Goal: Find specific page/section: Find specific page/section

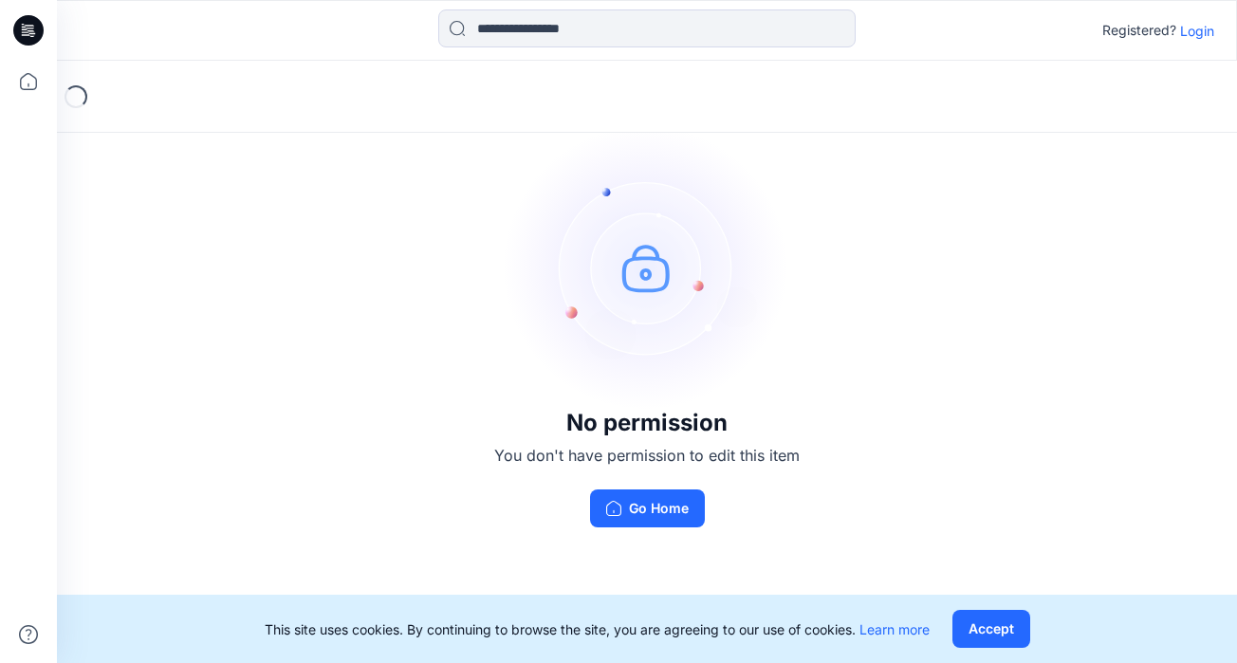
click at [1202, 31] on p "Login" at bounding box center [1197, 31] width 34 height 20
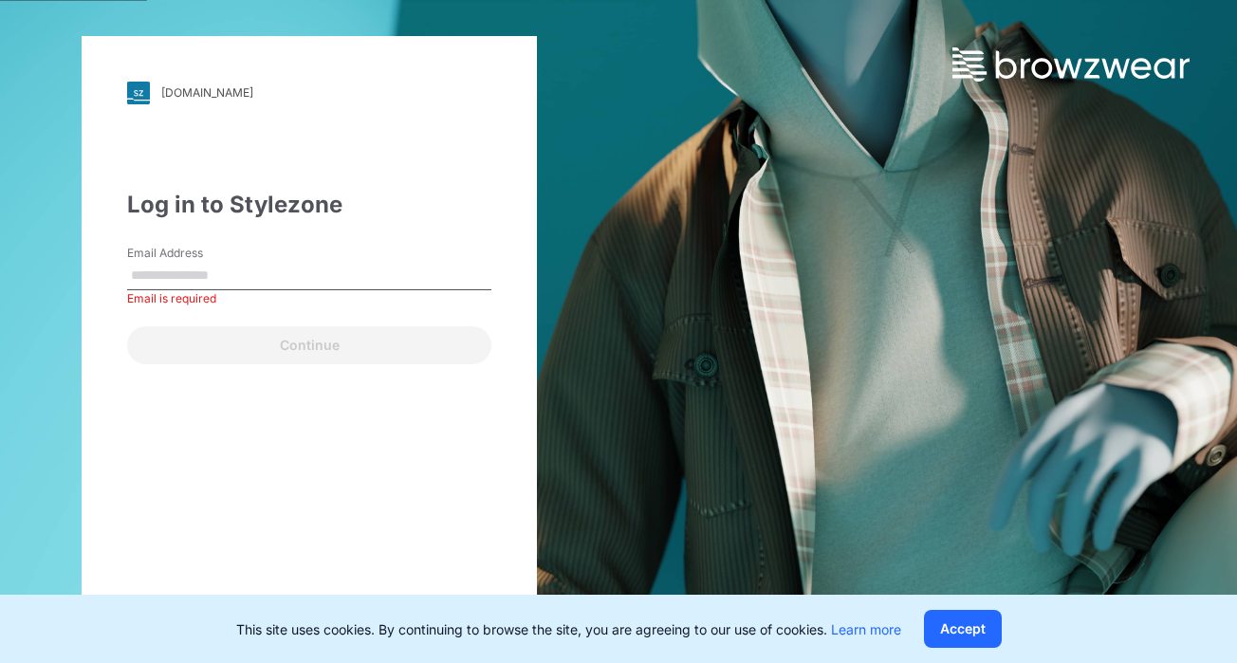
type input "**********"
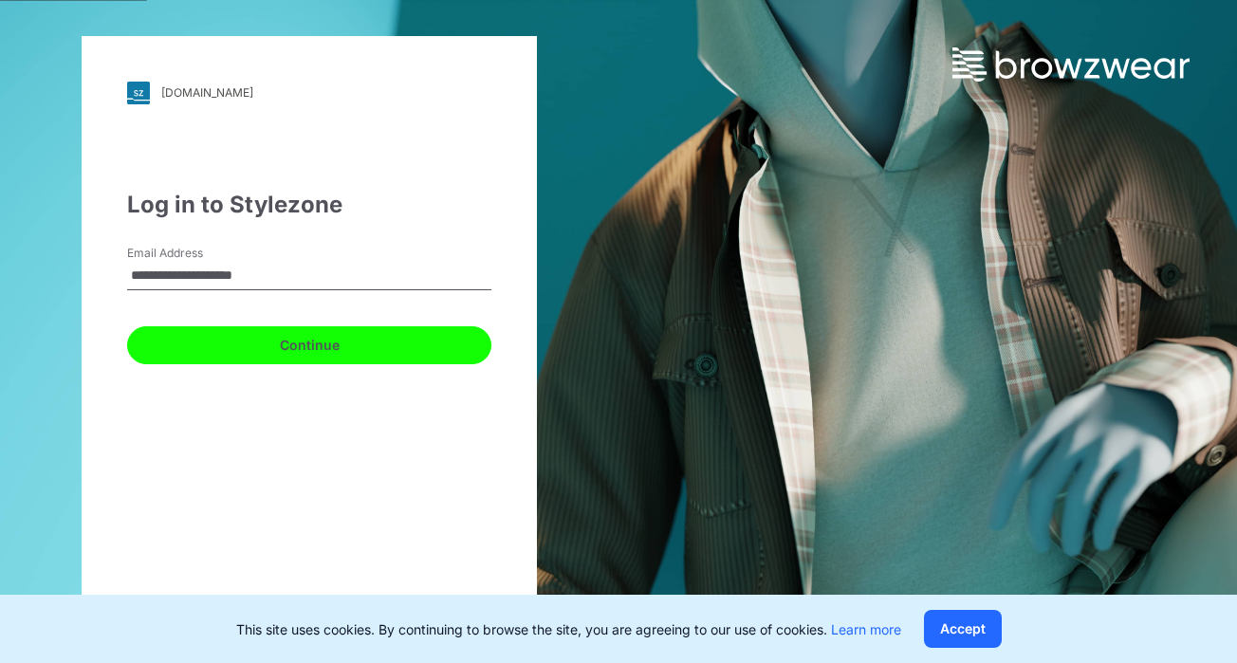
click at [296, 333] on button "Continue" at bounding box center [309, 345] width 364 height 38
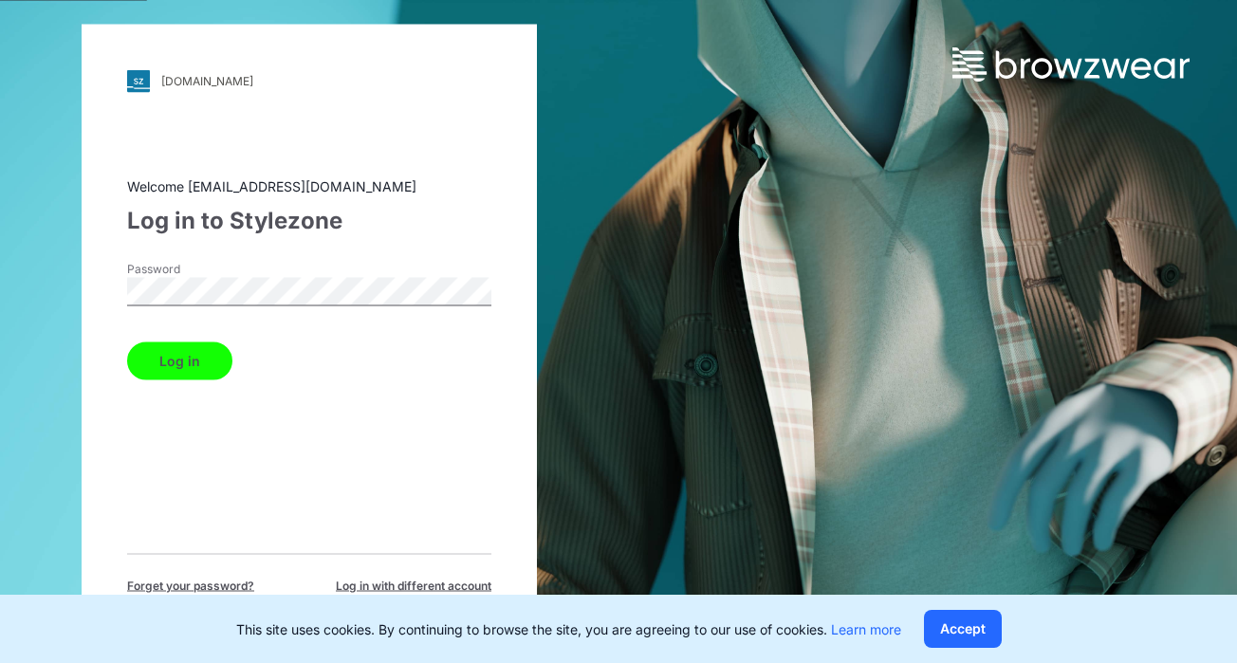
click at [186, 370] on button "Log in" at bounding box center [179, 360] width 105 height 38
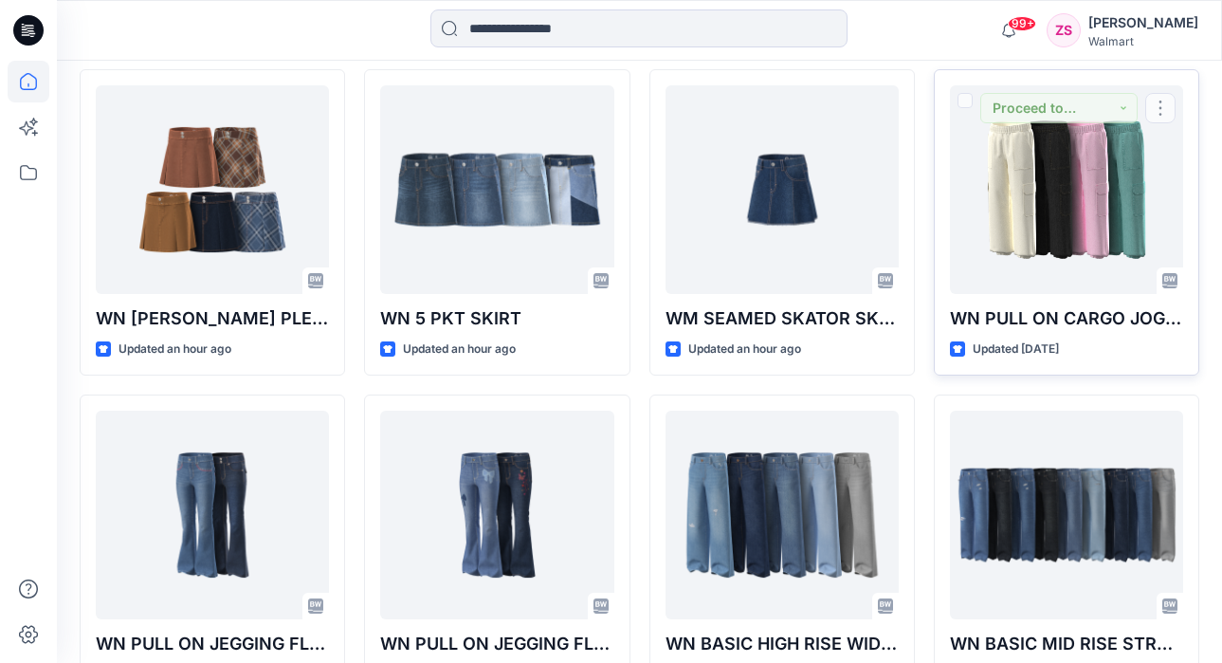
scroll to position [946, 0]
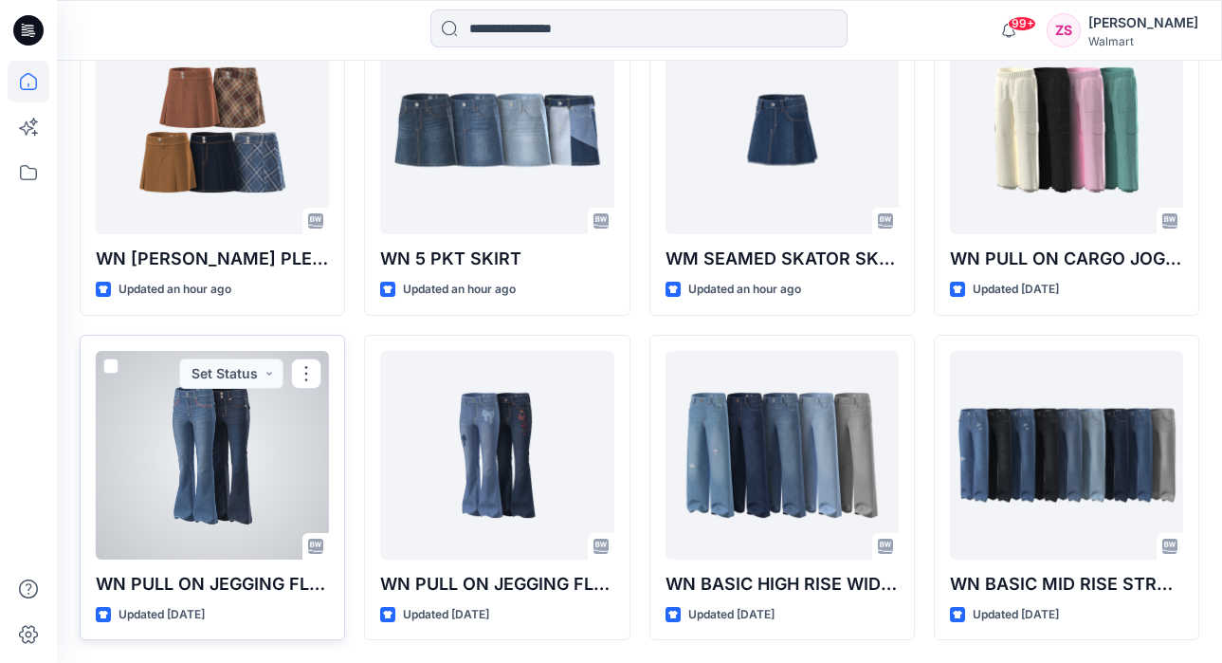
click at [195, 400] on div at bounding box center [212, 455] width 233 height 209
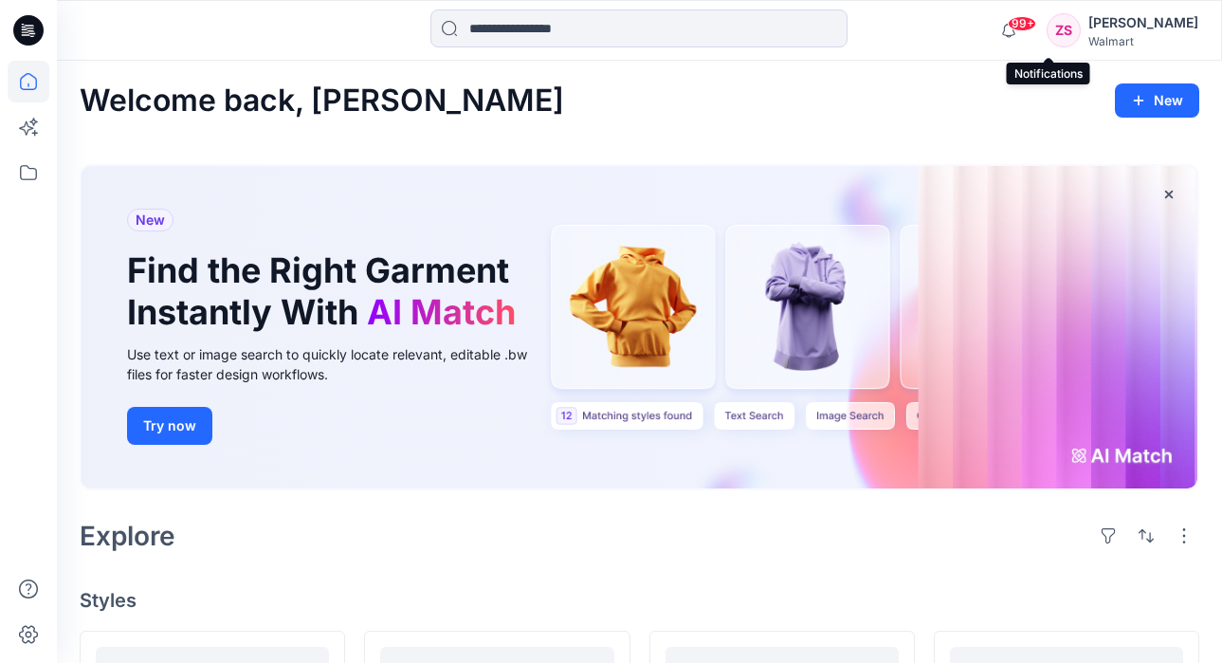
click at [1037, 28] on span "99+" at bounding box center [1022, 23] width 28 height 15
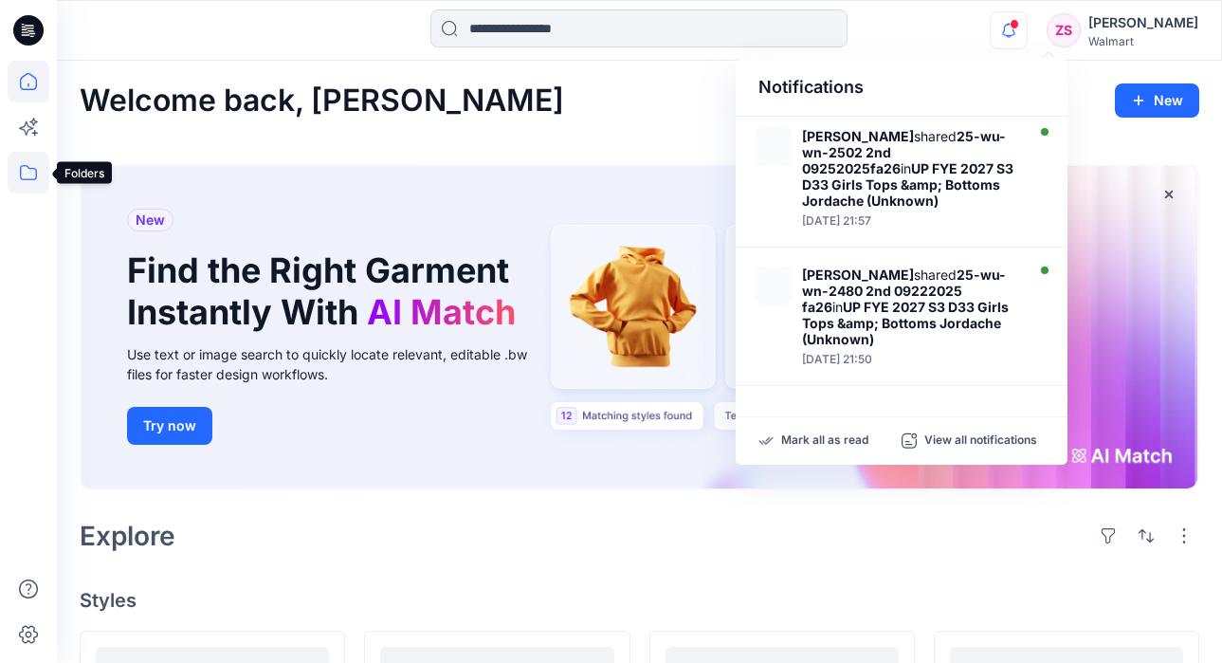
click at [24, 171] on icon at bounding box center [29, 173] width 42 height 42
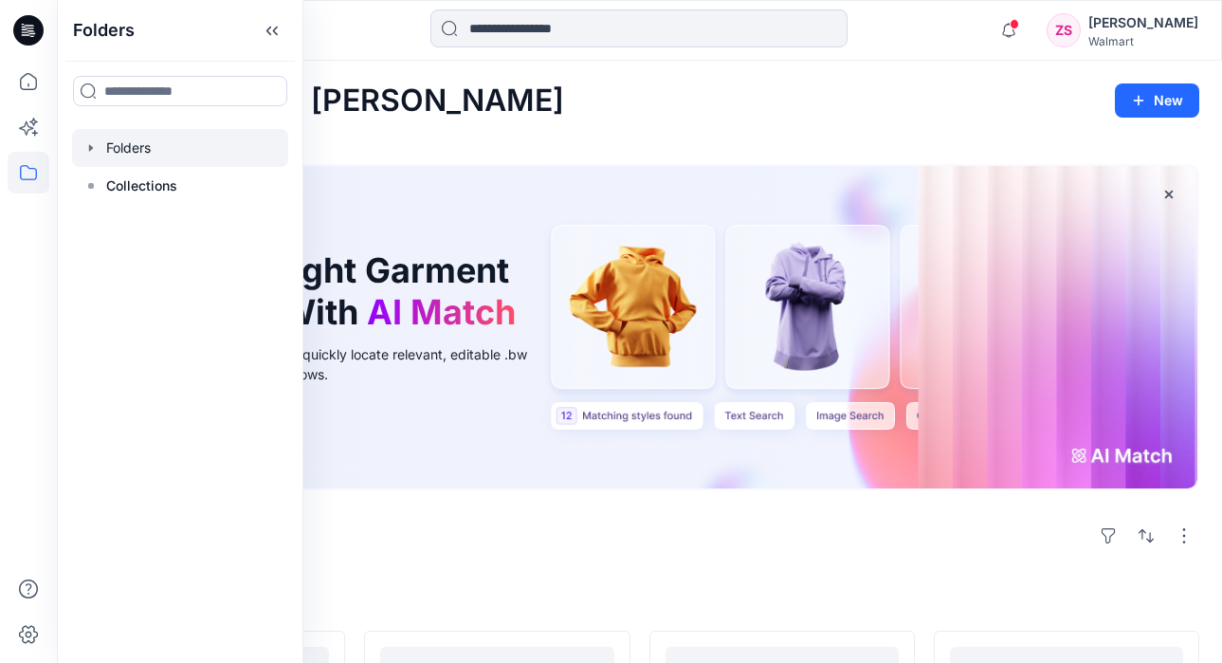
click at [119, 147] on div at bounding box center [180, 148] width 216 height 38
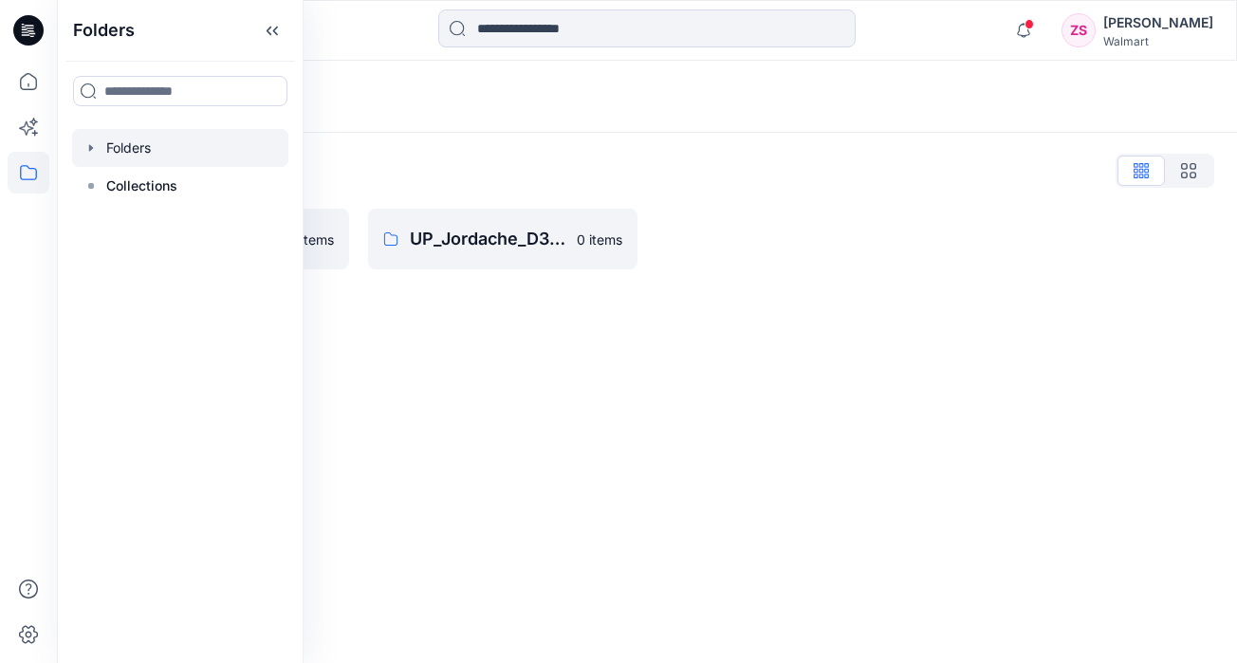
click at [508, 145] on div "Folders List TWEEN Jordache D33 Girls 0 items UP_Jordache_D33_Girls_Jeans 0 ite…" at bounding box center [647, 212] width 1180 height 159
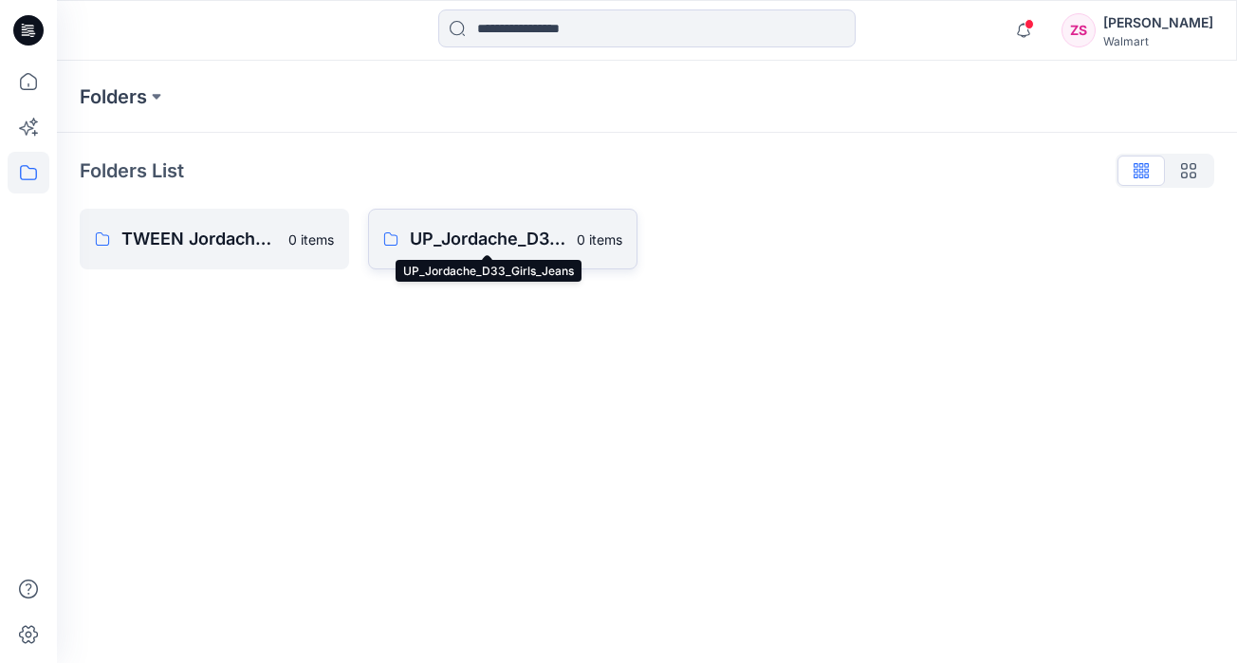
click at [477, 235] on p "UP_Jordache_D33_Girls_Jeans" at bounding box center [488, 239] width 156 height 27
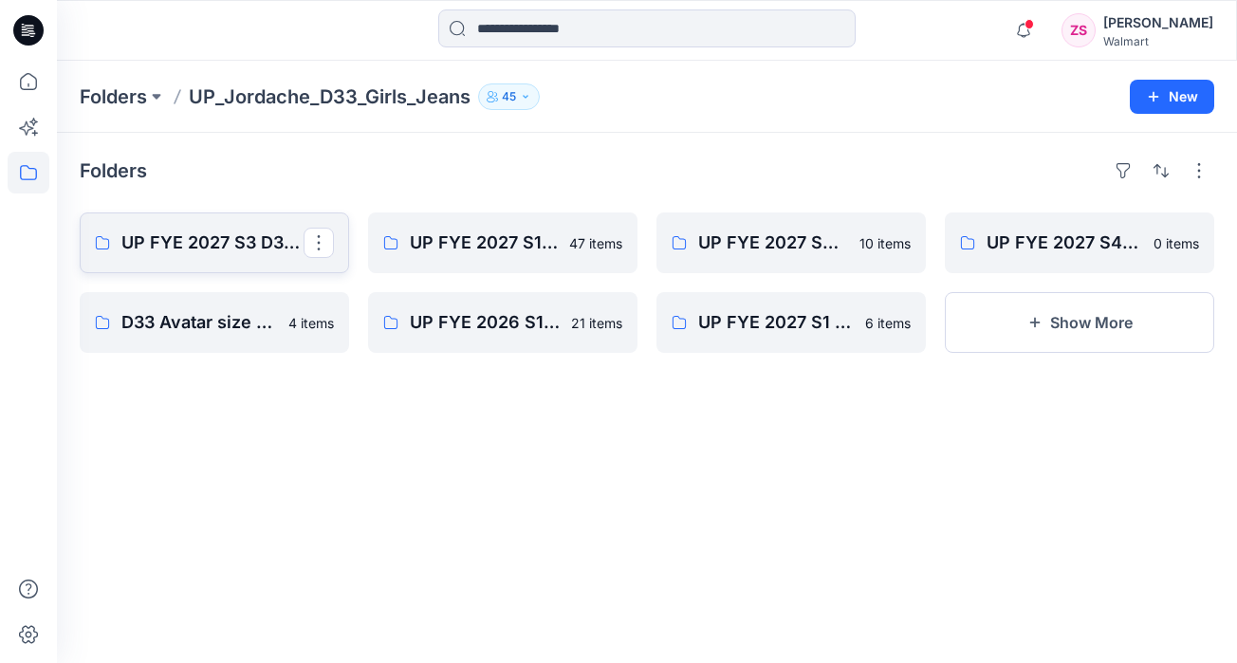
click at [189, 248] on p "UP FYE 2027 S3 D33 Girls Tops & Bottoms Jordache" at bounding box center [212, 243] width 182 height 27
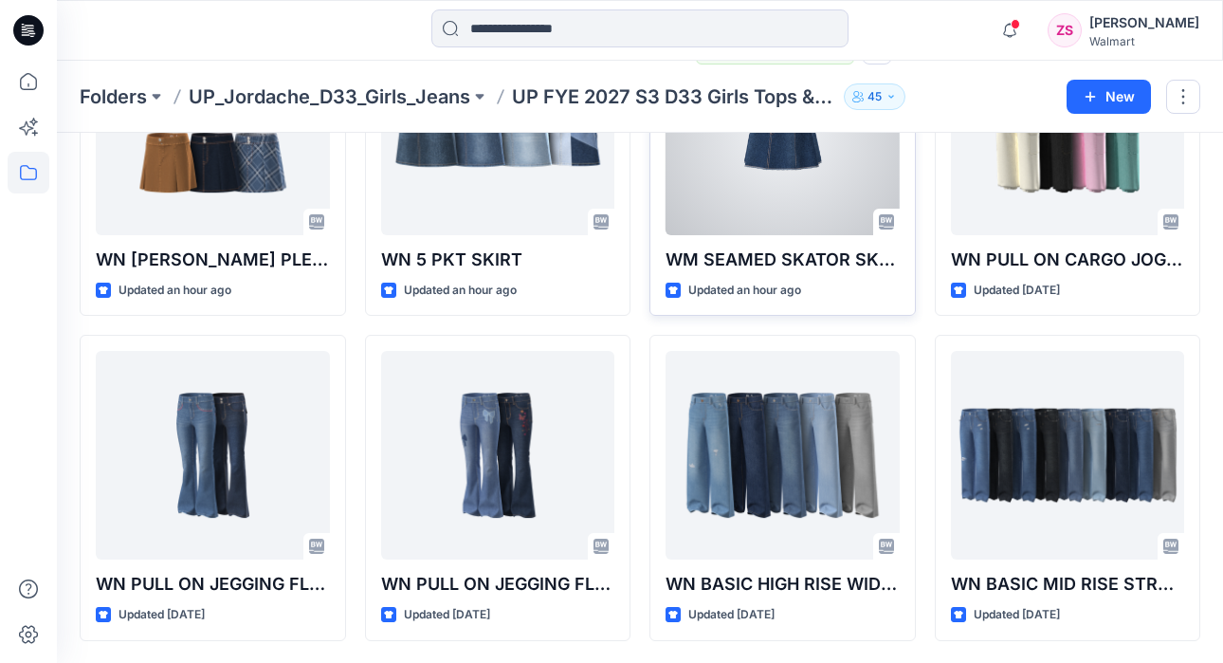
scroll to position [527, 0]
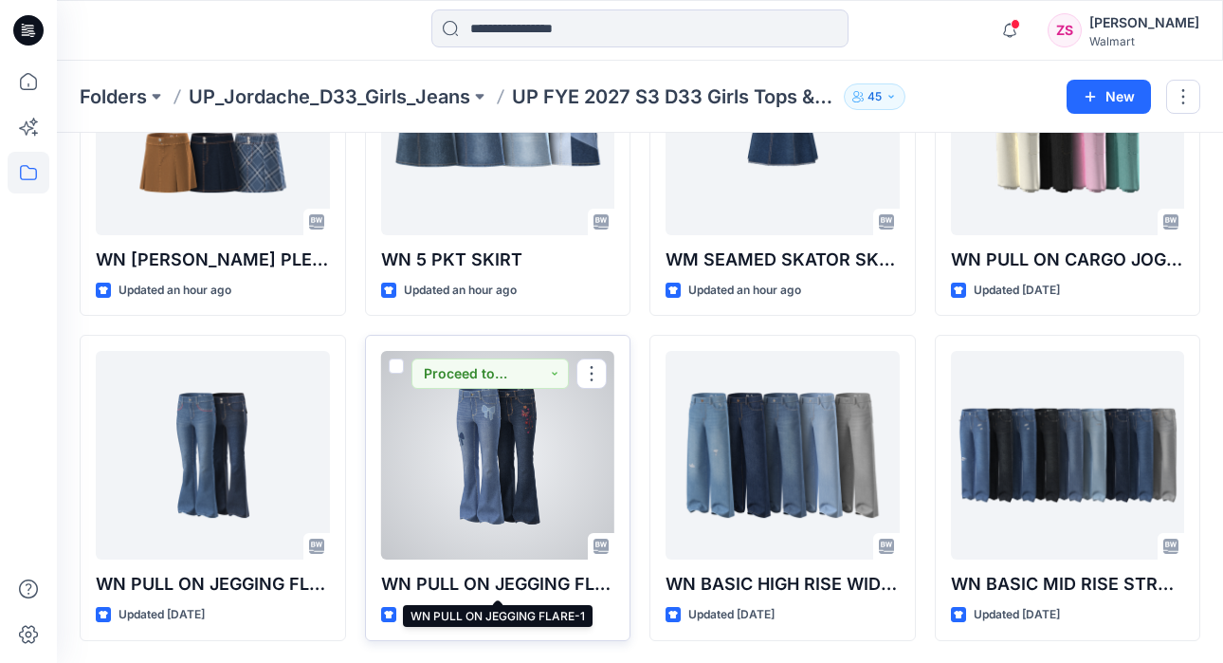
click at [547, 572] on p "WN PULL ON JEGGING FLARE-1" at bounding box center [498, 584] width 234 height 27
click at [502, 472] on div at bounding box center [498, 455] width 234 height 209
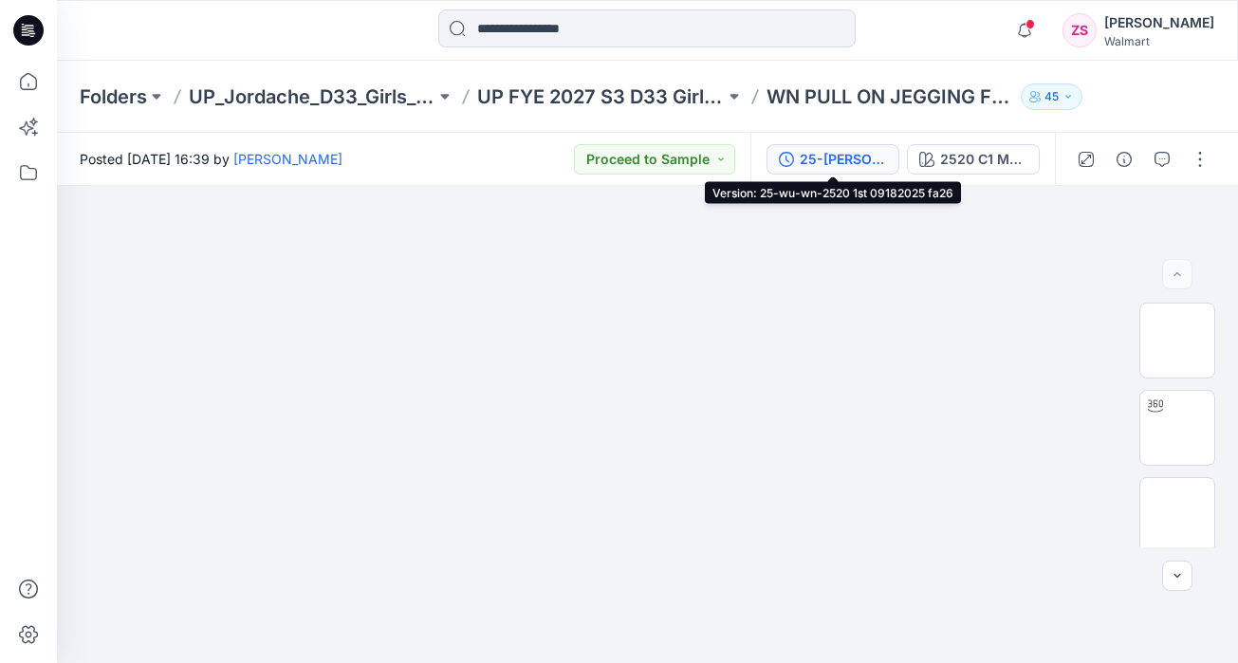
click at [852, 154] on div "25-[PERSON_NAME]-wn-2520 1st 09182025 fa26" at bounding box center [842, 159] width 87 height 21
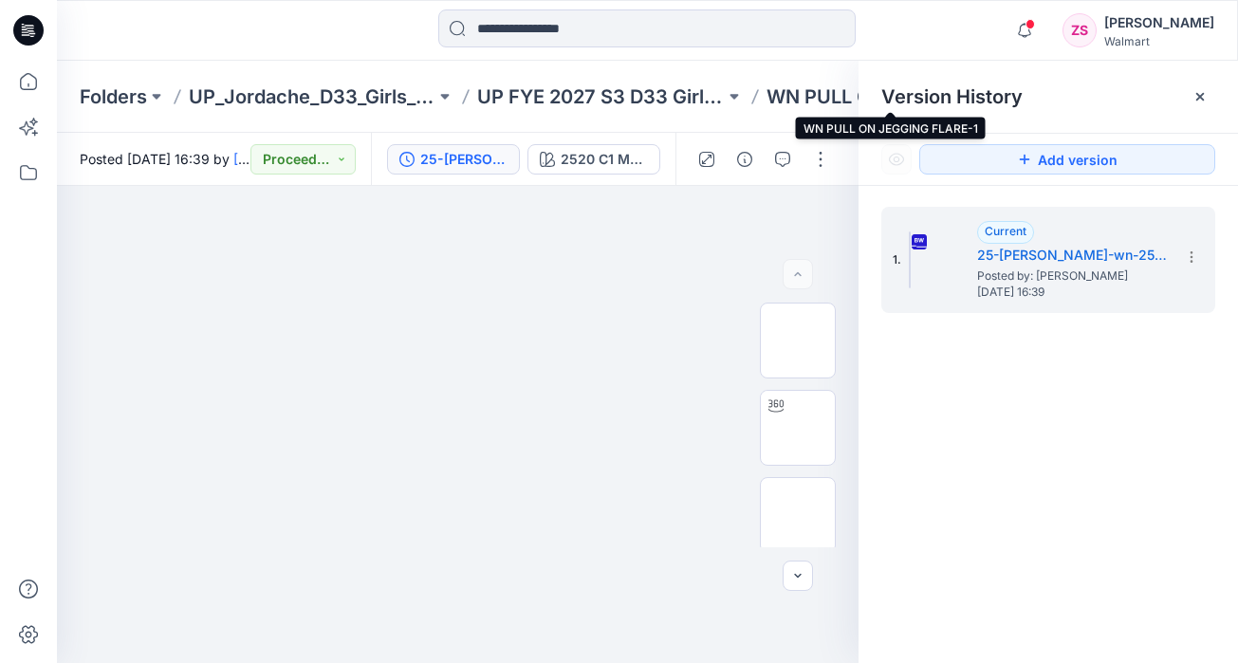
click at [804, 101] on p "WN PULL ON JEGGING FLARE-1" at bounding box center [889, 96] width 247 height 27
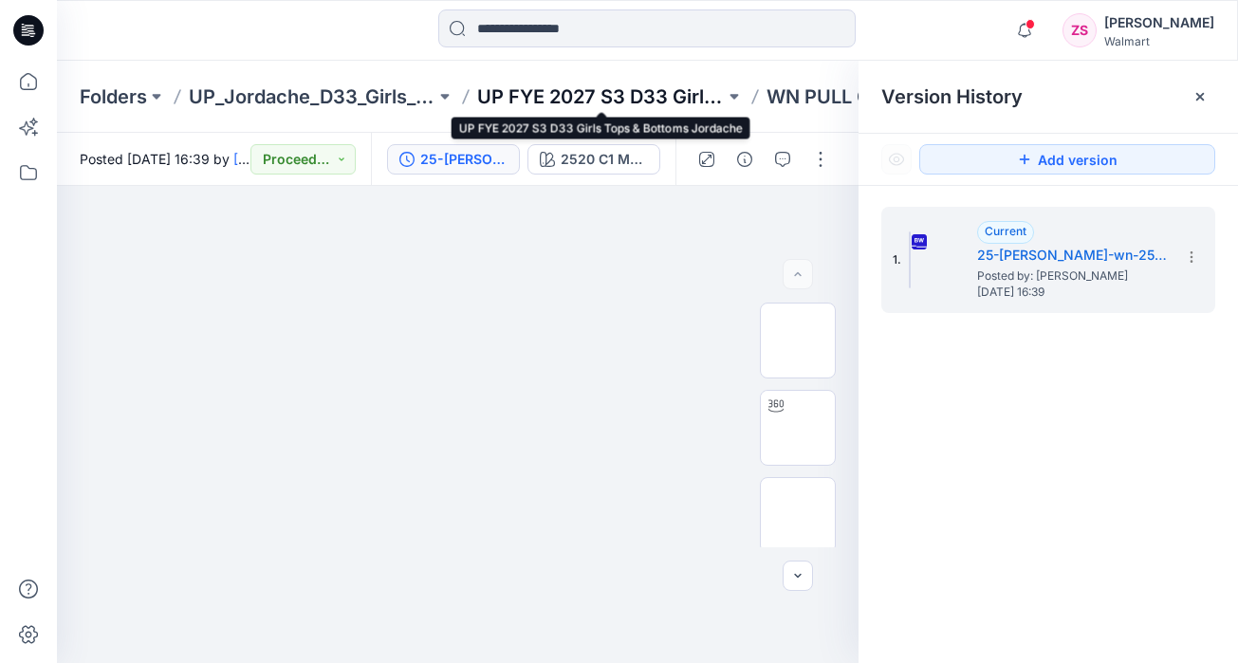
click at [633, 88] on p "UP FYE 2027 S3 D33 Girls Tops & Bottoms Jordache" at bounding box center [600, 96] width 247 height 27
